Goal: Task Accomplishment & Management: Manage account settings

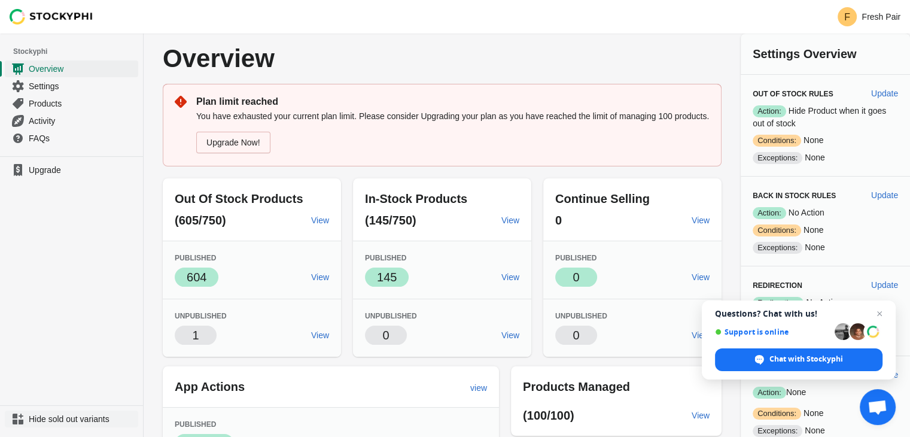
click at [38, 417] on span "Hide sold out variants" at bounding box center [82, 419] width 107 height 12
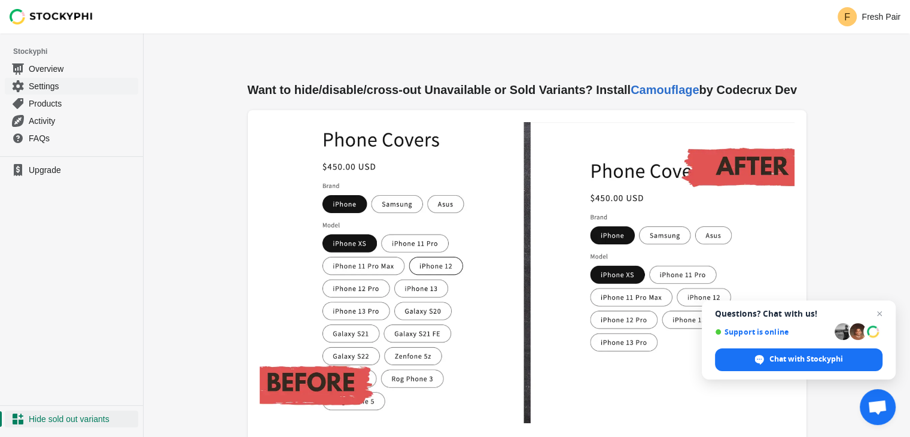
click at [41, 84] on span "Settings" at bounding box center [82, 86] width 107 height 12
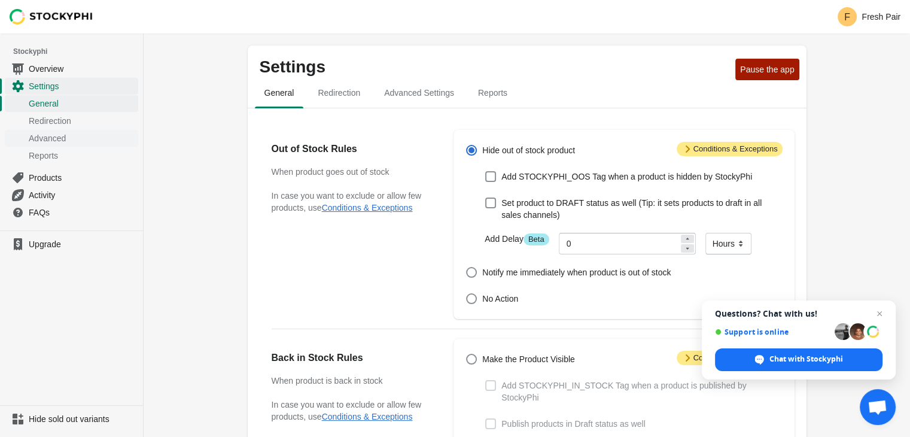
click at [90, 139] on span "Advanced" at bounding box center [82, 138] width 107 height 12
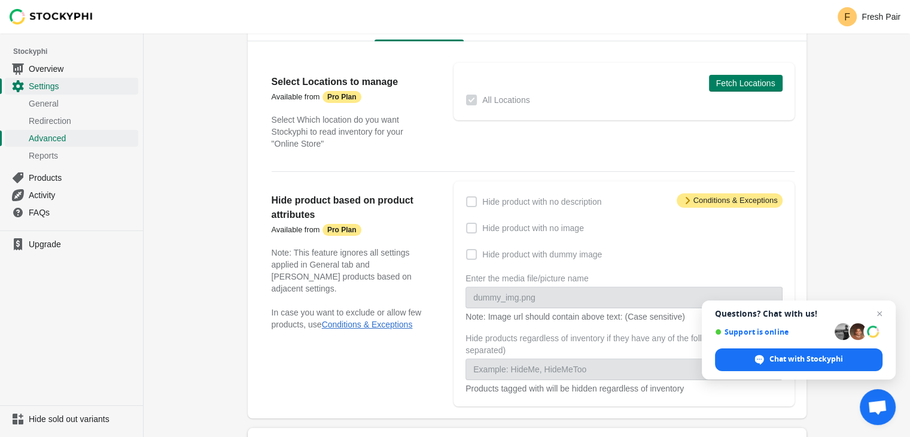
scroll to position [53, 0]
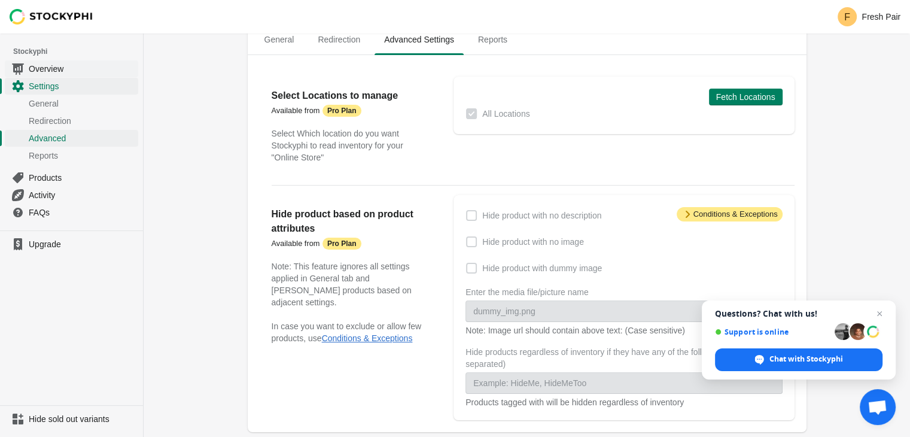
click at [59, 64] on span "Overview" at bounding box center [82, 69] width 107 height 12
